Goal: Transaction & Acquisition: Purchase product/service

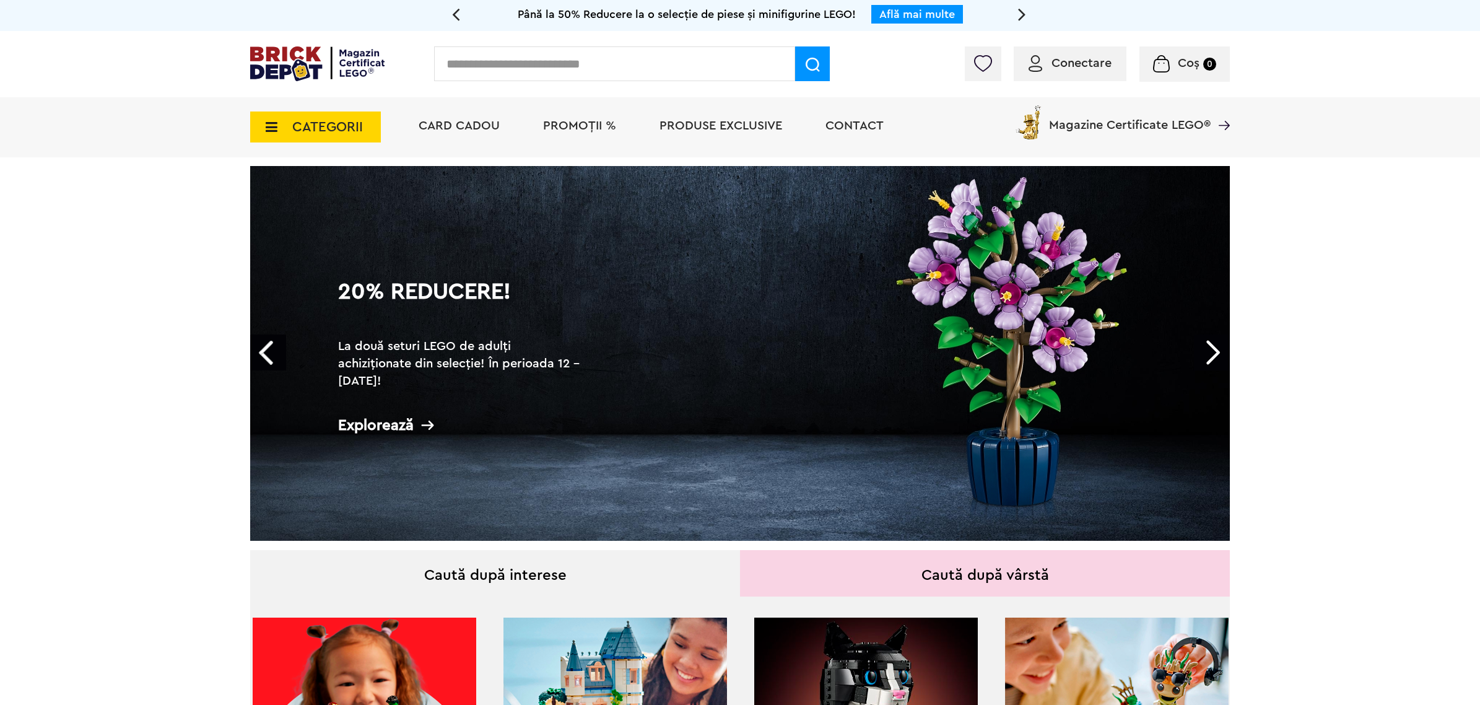
click at [318, 126] on span "CATEGORII" at bounding box center [327, 127] width 71 height 14
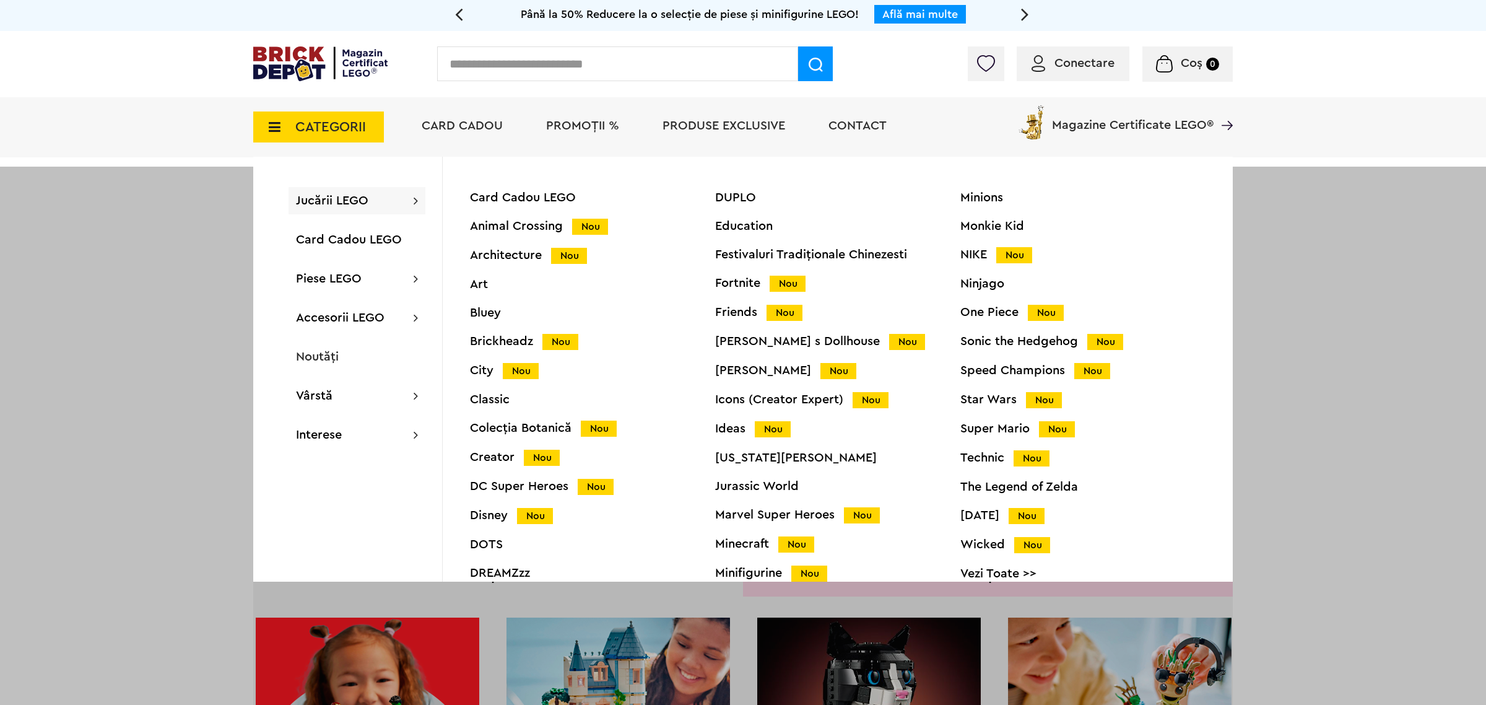
click at [979, 308] on div "One Piece Nou" at bounding box center [1082, 312] width 245 height 13
